Goal: Transaction & Acquisition: Purchase product/service

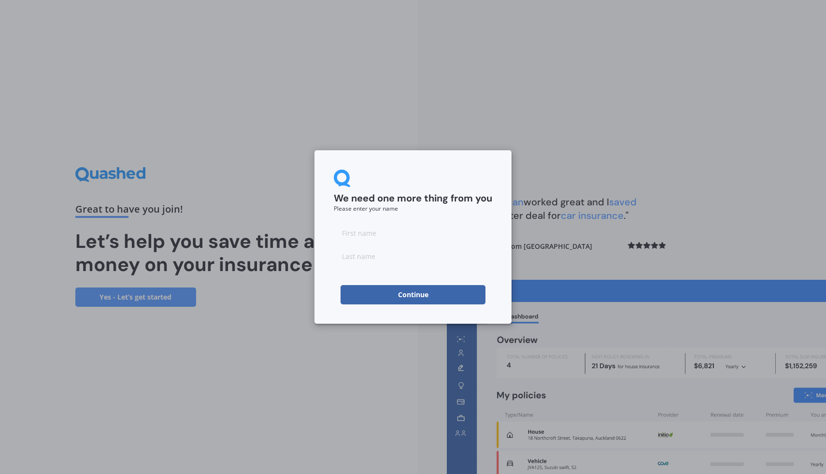
click at [390, 242] on div at bounding box center [413, 244] width 158 height 43
click at [372, 235] on input at bounding box center [413, 232] width 158 height 19
type input "[PERSON_NAME]"
type input "d"
type input "Eden-Calcott"
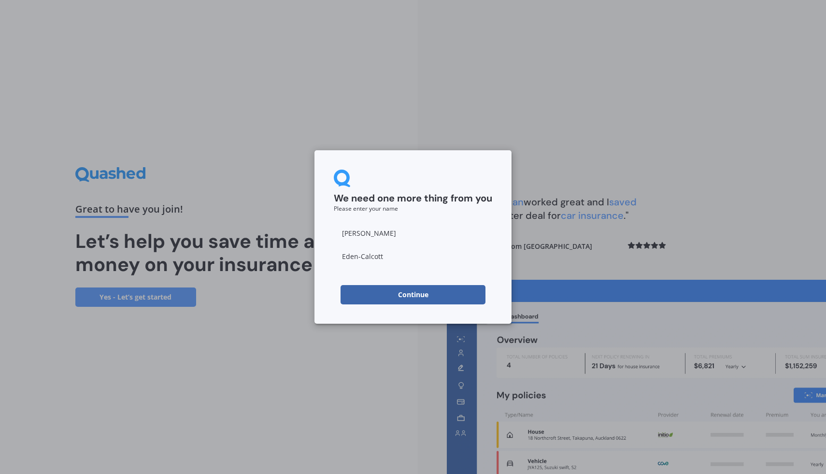
click at [325, 298] on div "We need one more thing from you Please enter your name [PERSON_NAME] Continue" at bounding box center [412, 236] width 197 height 173
click at [370, 291] on button "Continue" at bounding box center [413, 294] width 145 height 19
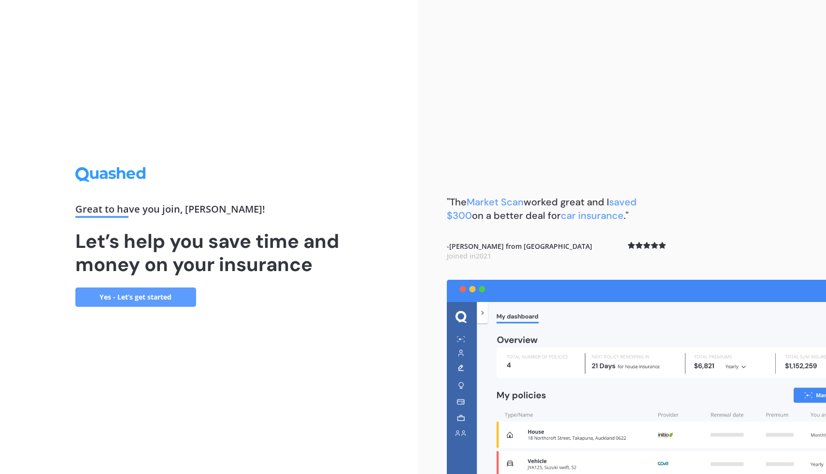
click at [157, 302] on link "Yes - Let’s get started" at bounding box center [135, 296] width 121 height 19
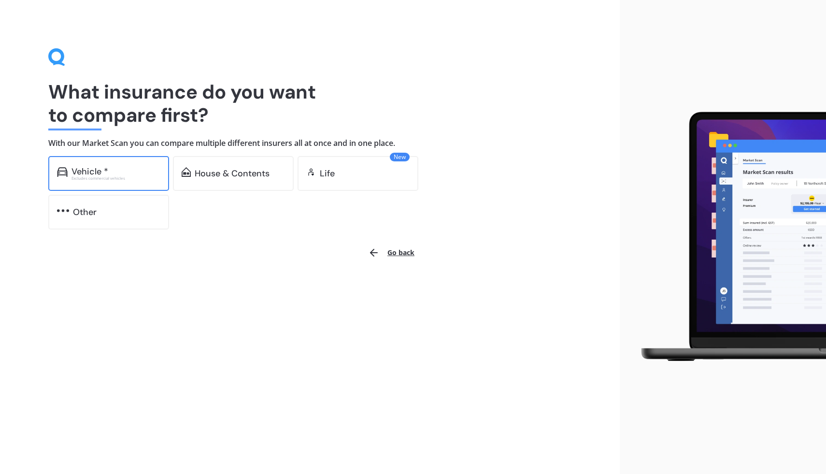
click at [135, 179] on div "Excludes commercial vehicles" at bounding box center [115, 178] width 89 height 4
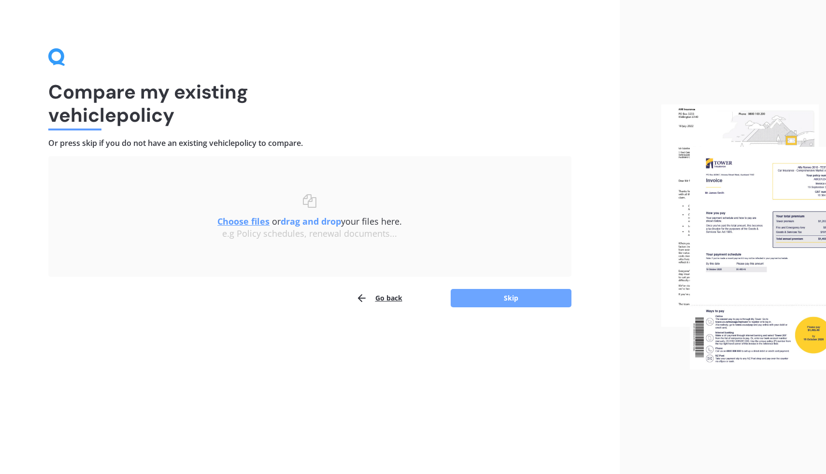
click at [513, 299] on button "Skip" at bounding box center [511, 298] width 121 height 18
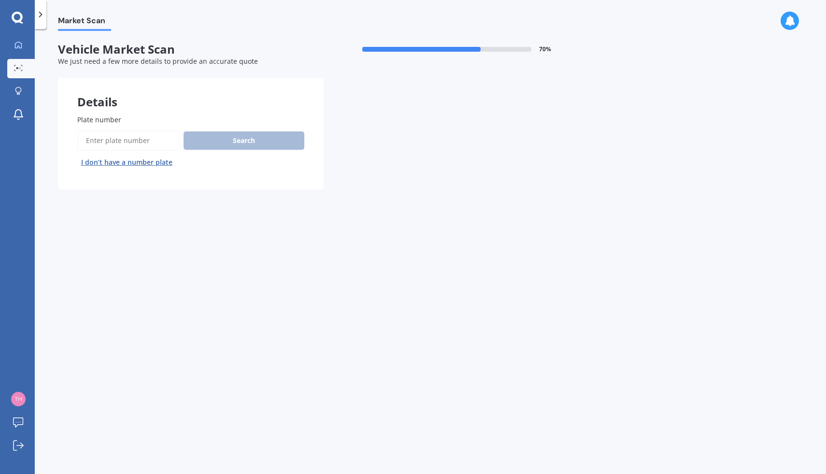
click at [142, 162] on button "I don’t have a number plate" at bounding box center [126, 162] width 99 height 15
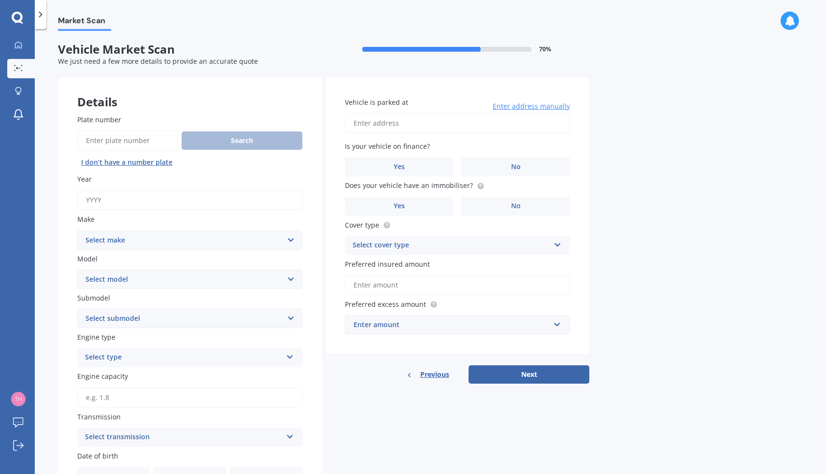
click at [118, 200] on input "Year" at bounding box center [189, 200] width 225 height 20
click at [71, 175] on div "Plate number Search I don’t have a number plate Year Make Select make AC ALFA R…" at bounding box center [190, 378] width 264 height 567
